Goal: Communication & Community: Share content

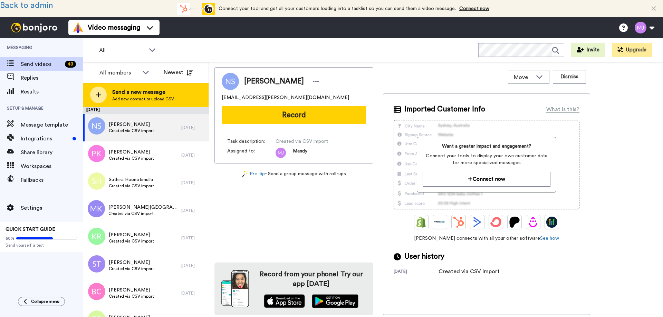
click at [122, 96] on span "Send a new message" at bounding box center [143, 92] width 62 height 8
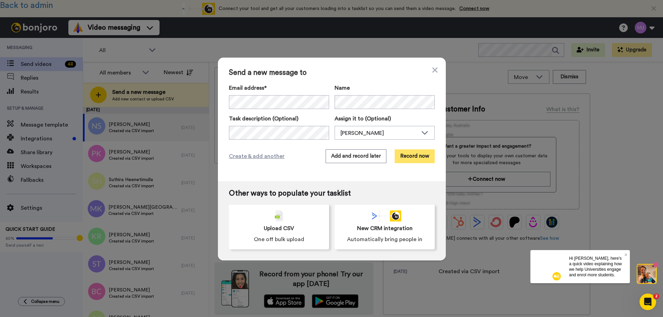
click at [407, 154] on button "Record now" at bounding box center [415, 156] width 40 height 14
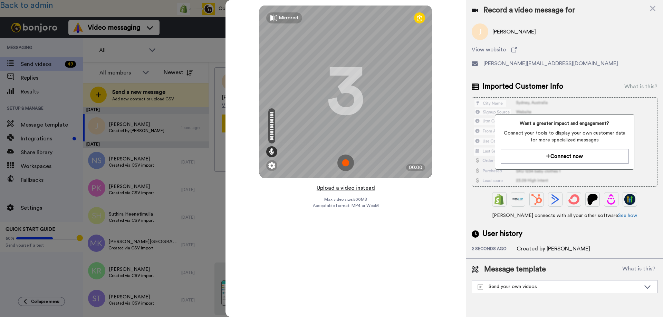
click at [332, 187] on button "Upload a video instead" at bounding box center [346, 188] width 62 height 9
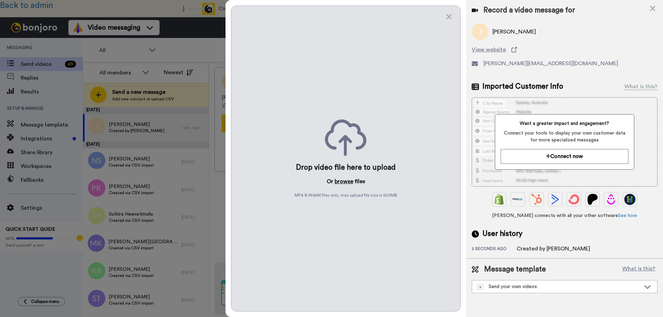
click at [341, 181] on button "browse" at bounding box center [344, 181] width 19 height 8
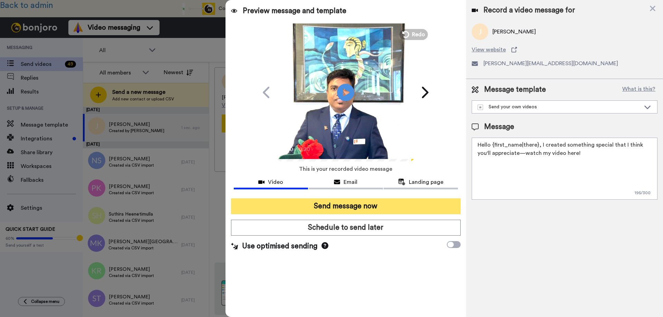
click at [338, 206] on button "Send message now" at bounding box center [346, 207] width 230 height 16
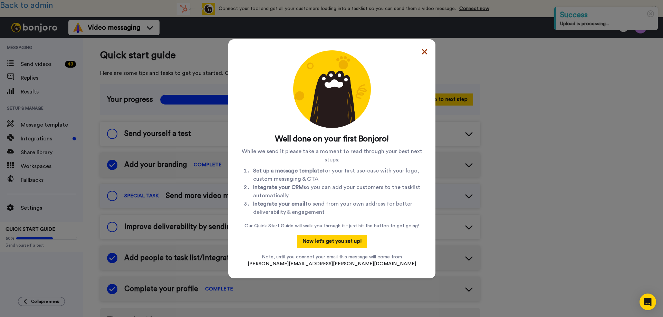
click at [422, 51] on icon at bounding box center [424, 51] width 5 height 5
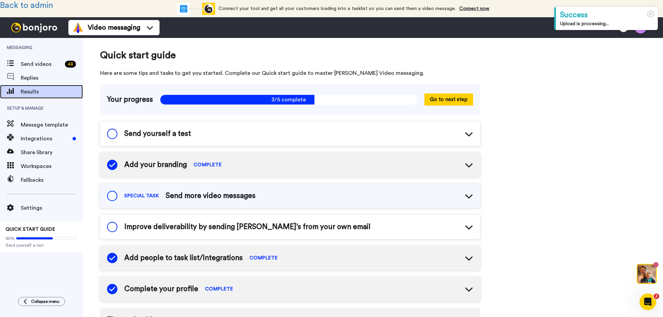
click at [31, 92] on span "Results" at bounding box center [52, 92] width 62 height 8
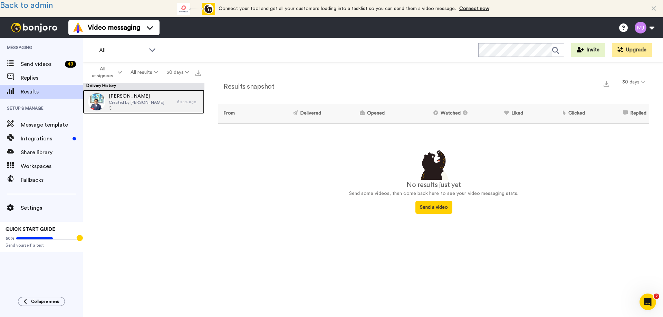
click at [124, 101] on span "Created by [PERSON_NAME]" at bounding box center [137, 103] width 56 height 6
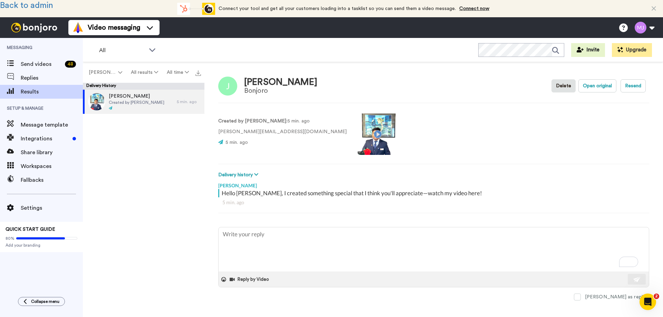
type textarea "x"
